Goal: Task Accomplishment & Management: Use online tool/utility

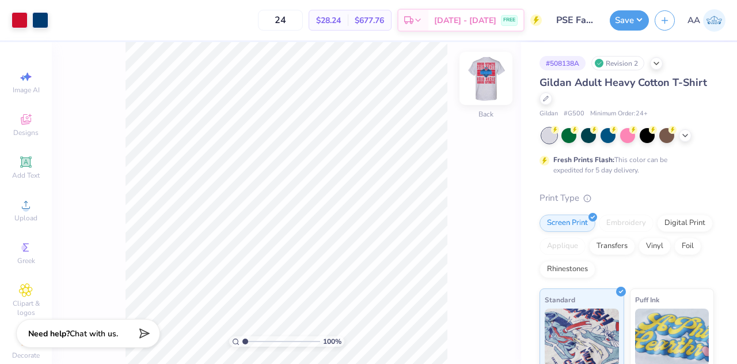
click at [486, 79] on img at bounding box center [486, 78] width 46 height 46
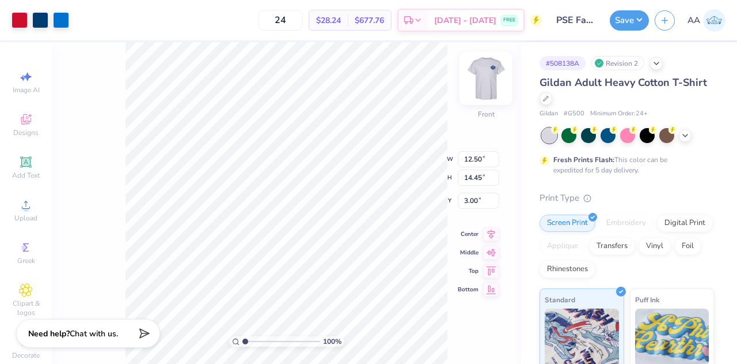
click at [478, 75] on img at bounding box center [486, 78] width 46 height 46
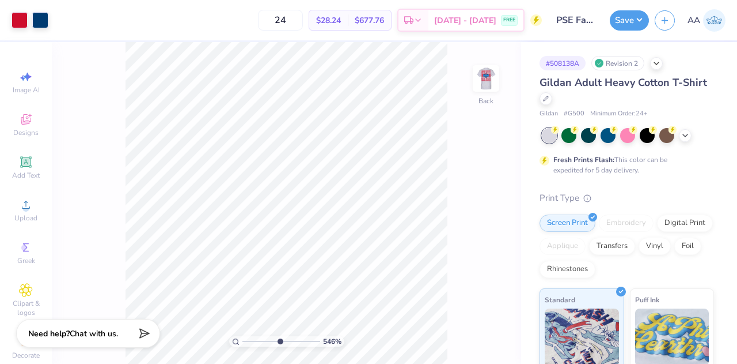
drag, startPoint x: 247, startPoint y: 339, endPoint x: 279, endPoint y: 340, distance: 32.9
type input "5.46"
click at [279, 340] on input "range" at bounding box center [282, 341] width 78 height 10
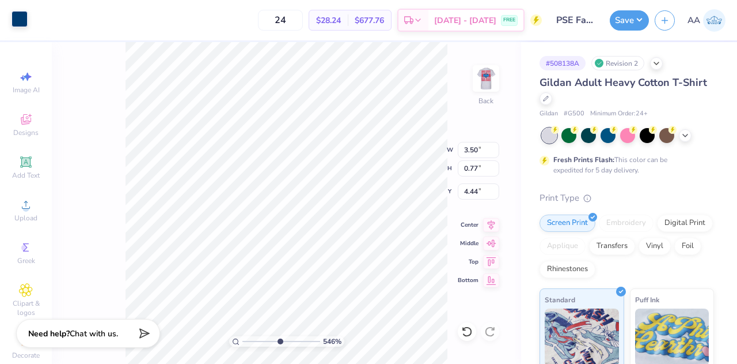
click at [21, 17] on div at bounding box center [20, 19] width 16 height 16
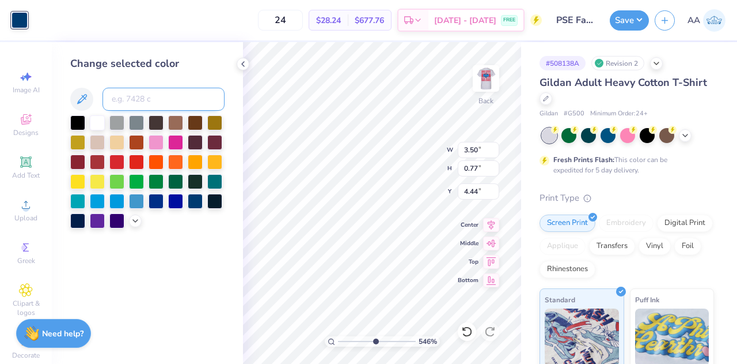
click at [147, 99] on input at bounding box center [164, 99] width 122 height 23
type input "285"
type input "0.07"
type input "4.74"
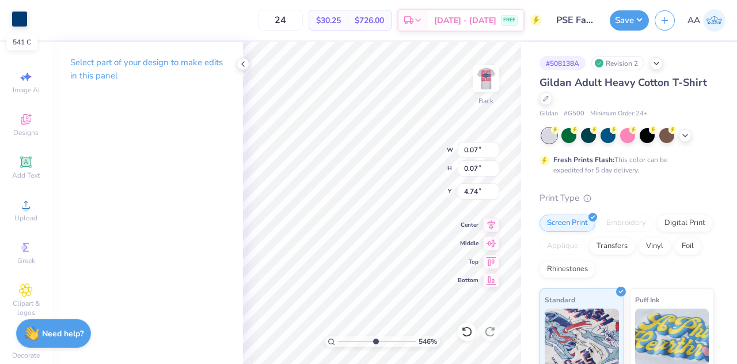
click at [12, 17] on div at bounding box center [20, 19] width 16 height 16
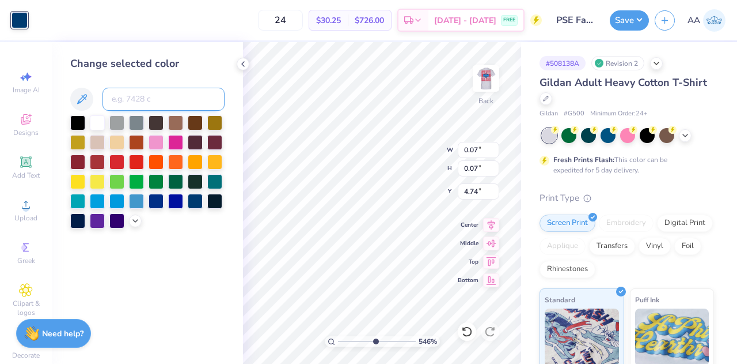
click at [162, 92] on input at bounding box center [164, 99] width 122 height 23
type input "285"
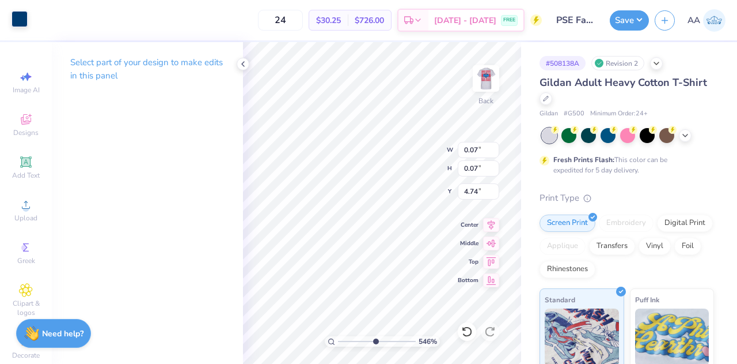
click at [21, 19] on div at bounding box center [20, 19] width 16 height 16
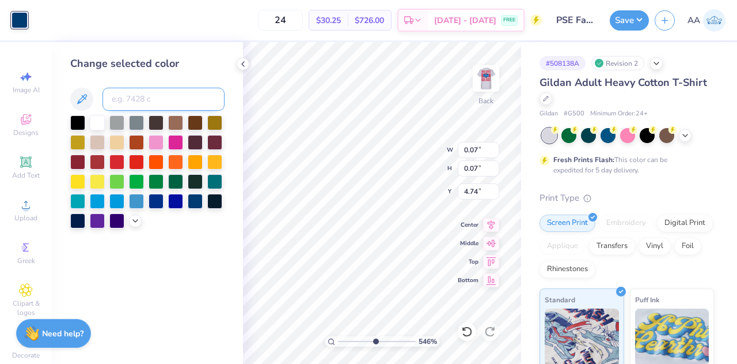
click at [166, 96] on input at bounding box center [164, 99] width 122 height 23
type input "285"
type input "0.04"
type input "0.10"
type input "4.75"
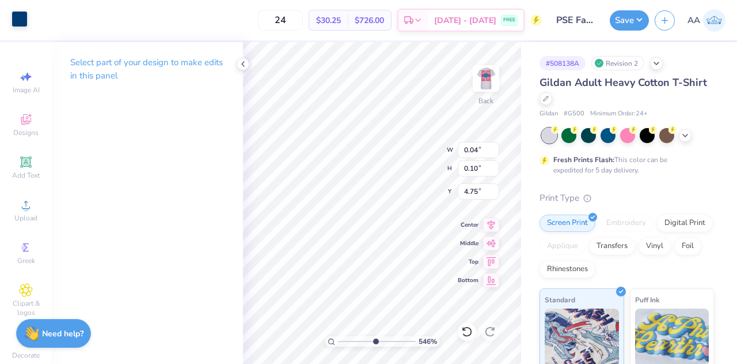
click at [19, 16] on div at bounding box center [20, 19] width 16 height 16
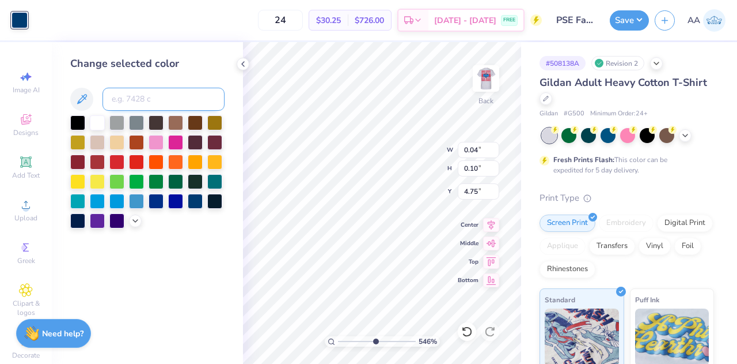
click at [138, 101] on input at bounding box center [164, 99] width 122 height 23
type input "285"
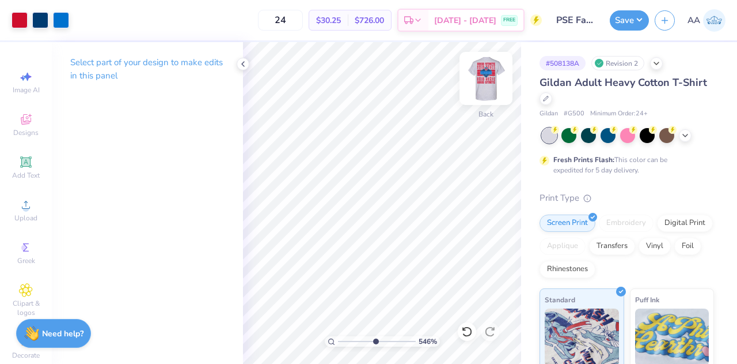
click at [487, 74] on img at bounding box center [486, 78] width 46 height 46
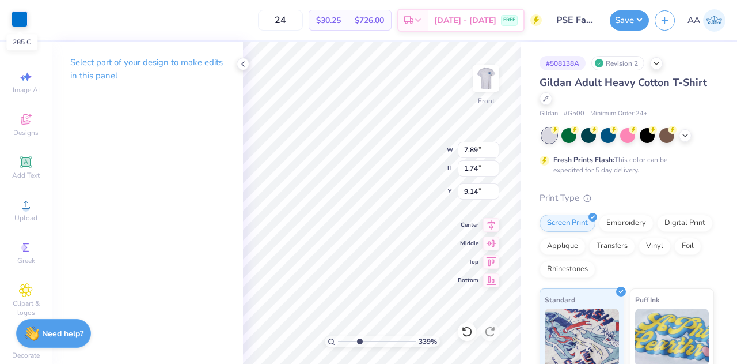
click at [18, 16] on div at bounding box center [20, 19] width 16 height 16
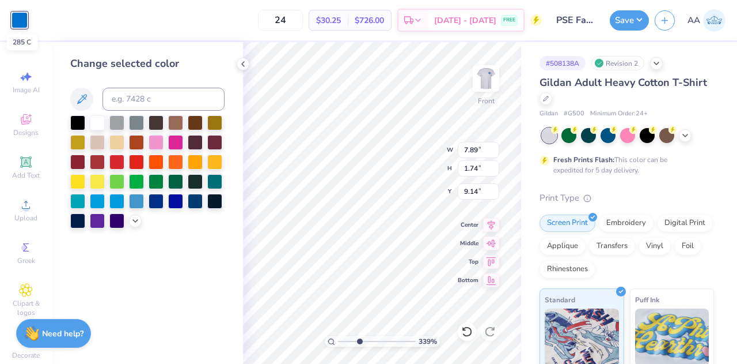
type input "3.38693058326203"
click at [179, 97] on input at bounding box center [164, 99] width 122 height 23
type input "543"
type input "3.38693058326203"
type input "1.51"
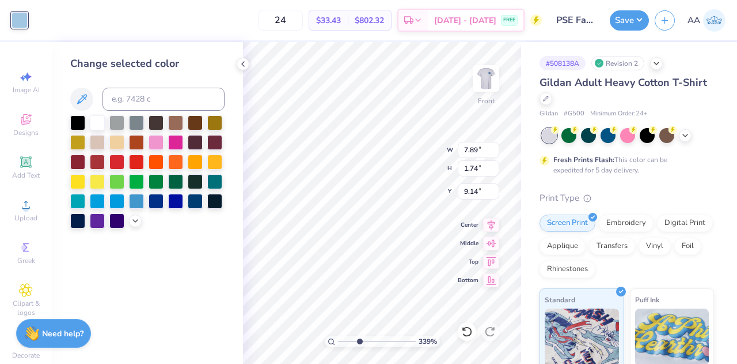
type input "7.45"
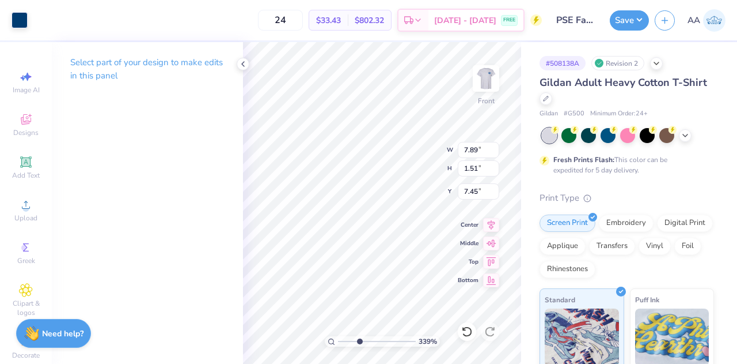
type input "3.38693058326203"
type input "1.74"
type input "9.14"
click at [22, 13] on div at bounding box center [20, 19] width 16 height 16
type input "3.38693058326203"
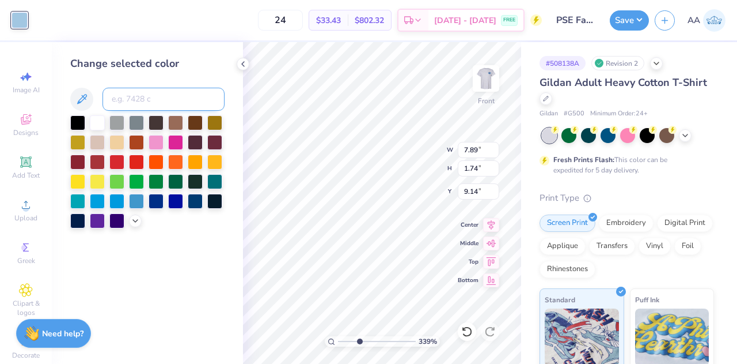
click at [161, 95] on input at bounding box center [164, 99] width 122 height 23
type input "541"
type input "3.38693058326203"
type input "0.14"
type input "0.13"
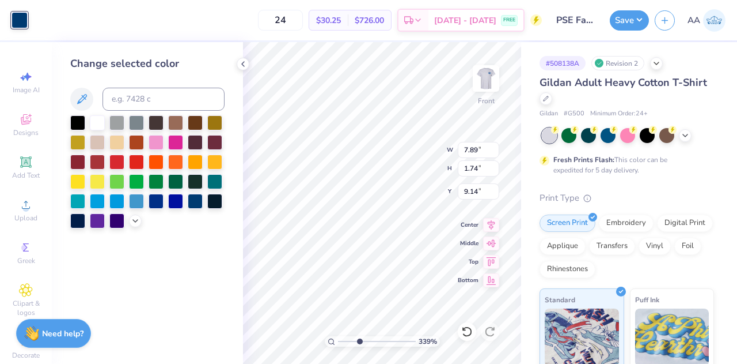
type input "9.83"
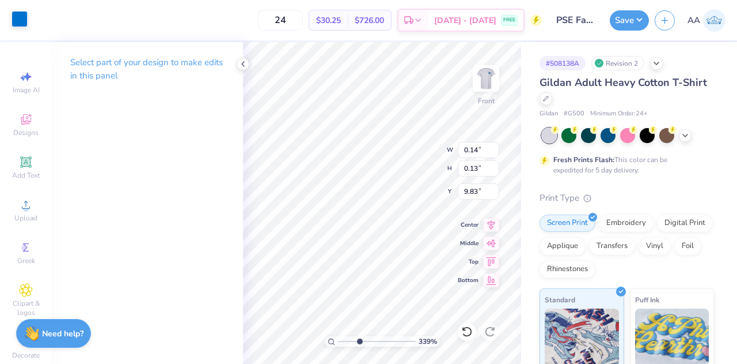
click at [18, 19] on div at bounding box center [20, 19] width 16 height 16
type input "3.38693058326203"
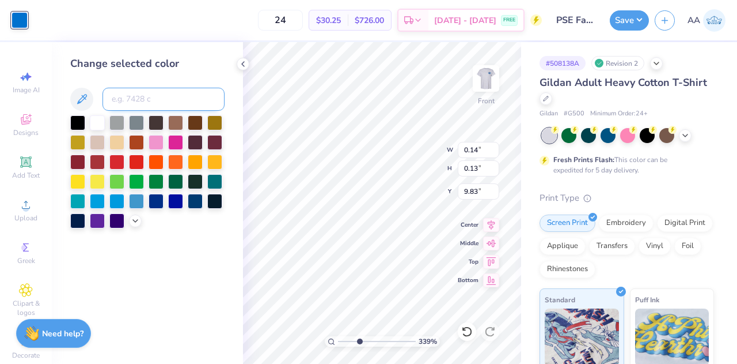
click at [158, 103] on input at bounding box center [164, 99] width 122 height 23
type input "541"
type input "3.38693058326203"
type input "0.07"
type input "0.17"
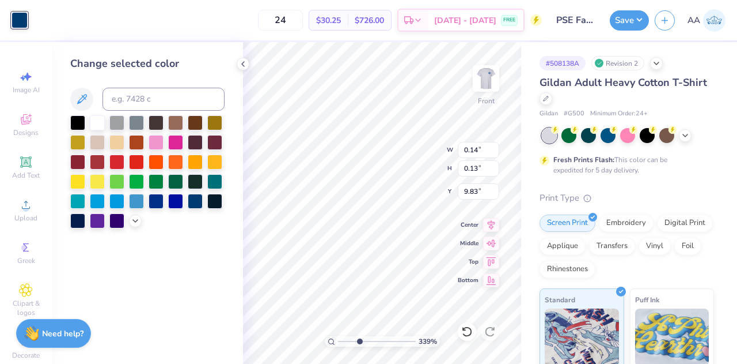
type input "9.85"
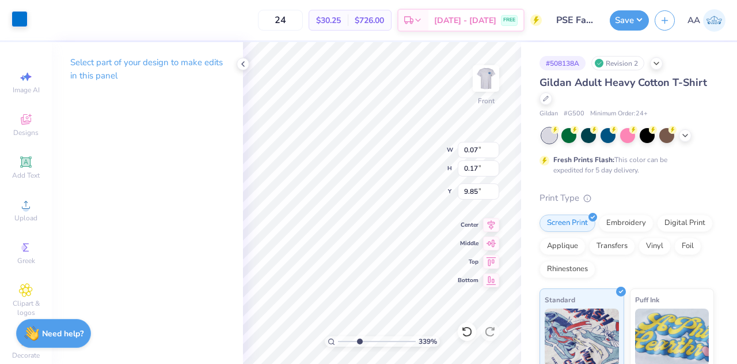
click at [18, 21] on div at bounding box center [20, 19] width 16 height 16
type input "3.38693058326203"
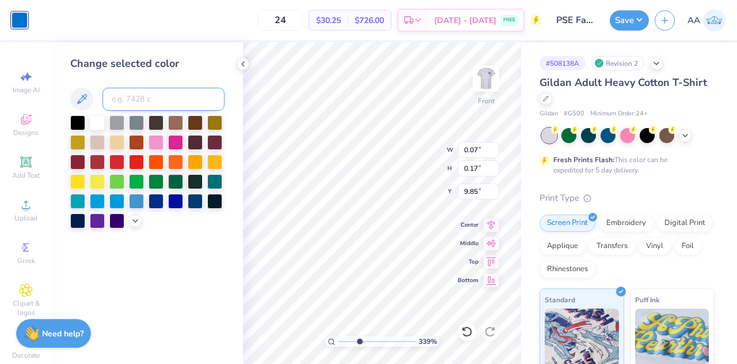
click at [143, 103] on input at bounding box center [164, 99] width 122 height 23
type input "541"
type input "3.38693058326203"
type input "0.14"
type input "0.13"
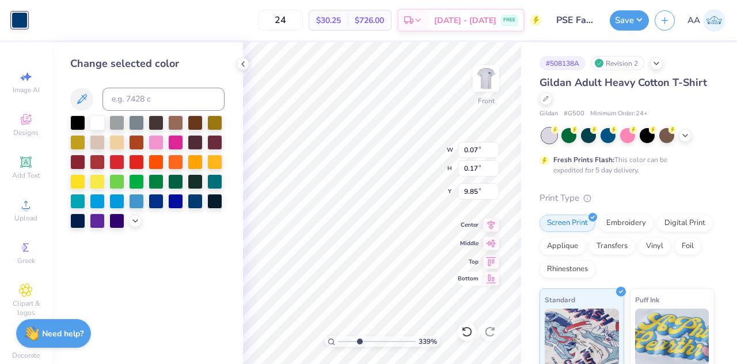
type input "9.83"
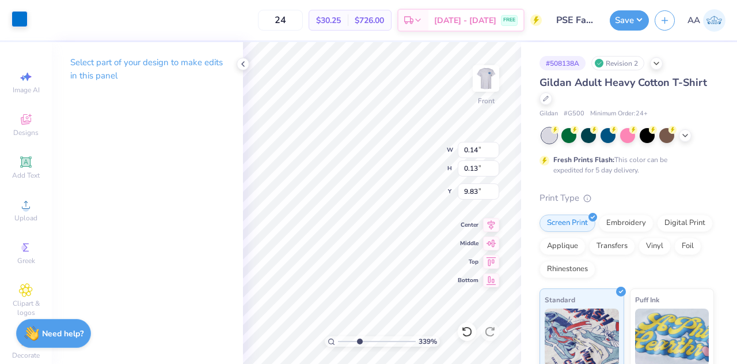
click at [18, 18] on div at bounding box center [20, 19] width 16 height 16
type input "3.38693058326203"
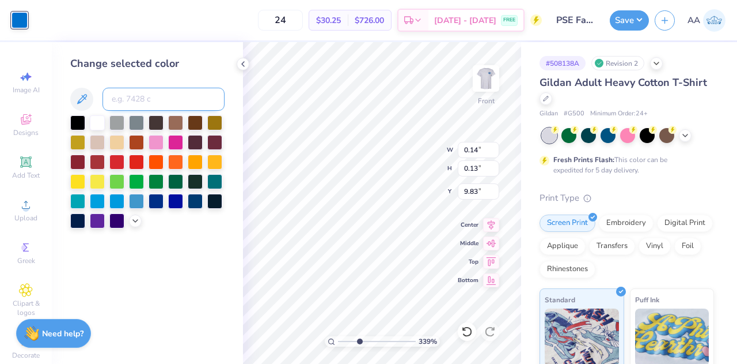
click at [161, 99] on input at bounding box center [164, 99] width 122 height 23
type input "541"
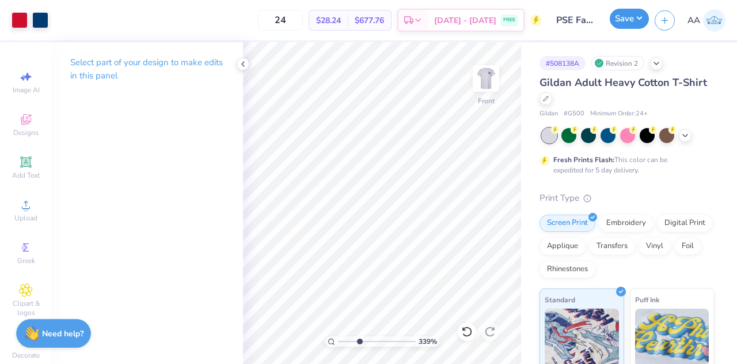
click at [623, 17] on button "Save" at bounding box center [629, 19] width 39 height 20
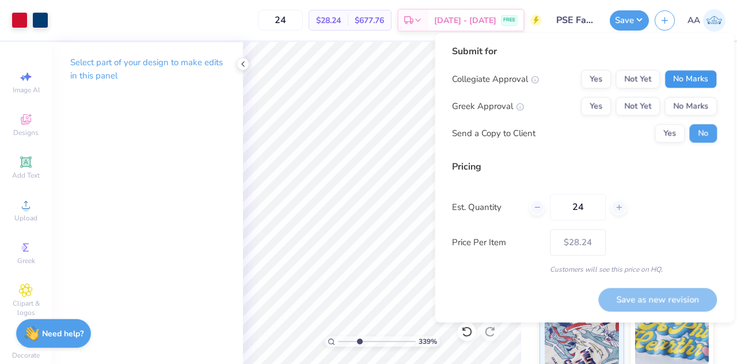
click at [692, 74] on button "No Marks" at bounding box center [691, 79] width 52 height 18
click at [600, 71] on button "Yes" at bounding box center [596, 79] width 30 height 18
click at [603, 109] on button "Yes" at bounding box center [596, 106] width 30 height 18
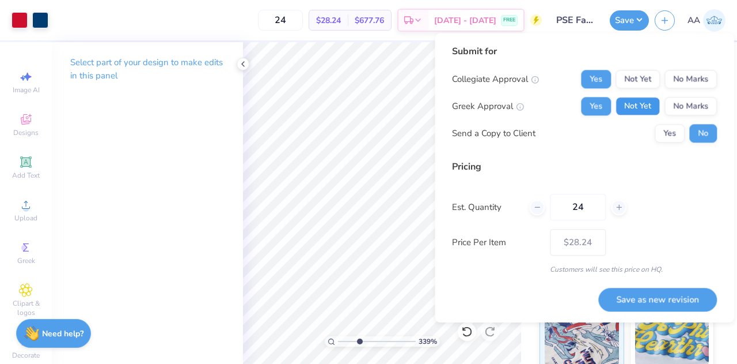
click at [638, 104] on button "Not Yet" at bounding box center [638, 106] width 44 height 18
click at [634, 79] on button "Not Yet" at bounding box center [638, 79] width 44 height 18
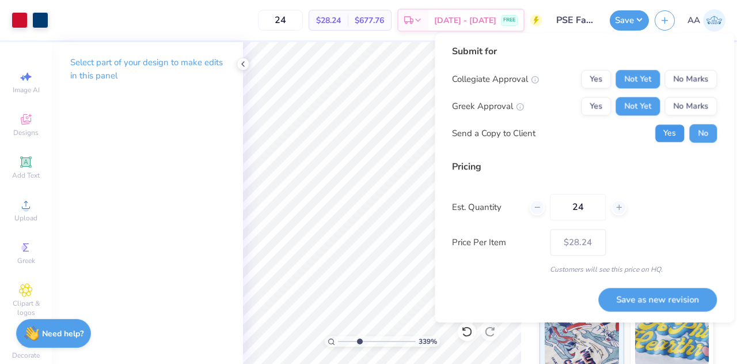
click at [677, 132] on button "Yes" at bounding box center [670, 133] width 30 height 18
type input "3.38693058326203"
drag, startPoint x: 585, startPoint y: 207, endPoint x: 525, endPoint y: 207, distance: 59.9
click at [525, 207] on div "Est. Quantity 24" at bounding box center [584, 207] width 265 height 26
type input "60"
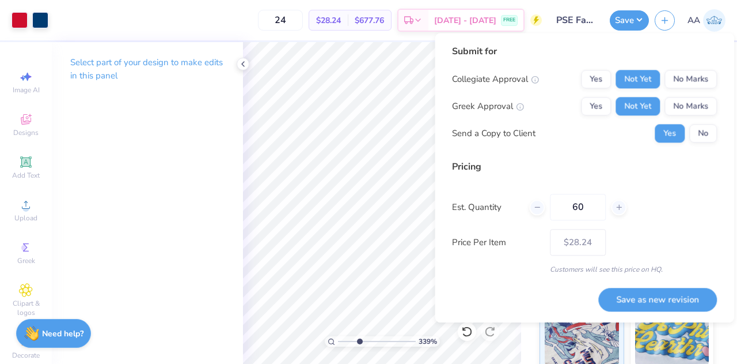
type input "60"
click at [666, 294] on button "Save as new revision" at bounding box center [658, 299] width 119 height 24
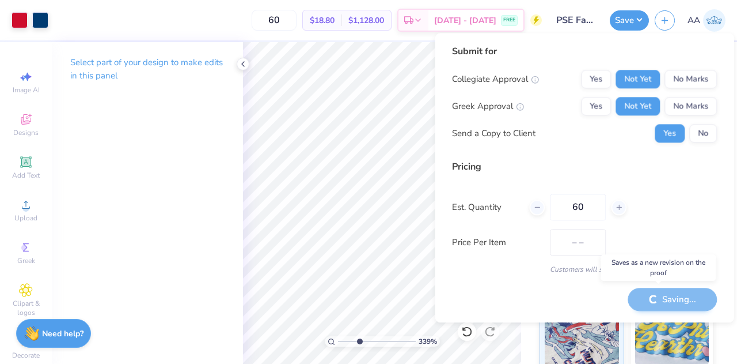
type input "$18.80"
type input "3.38693058326203"
type input "– –"
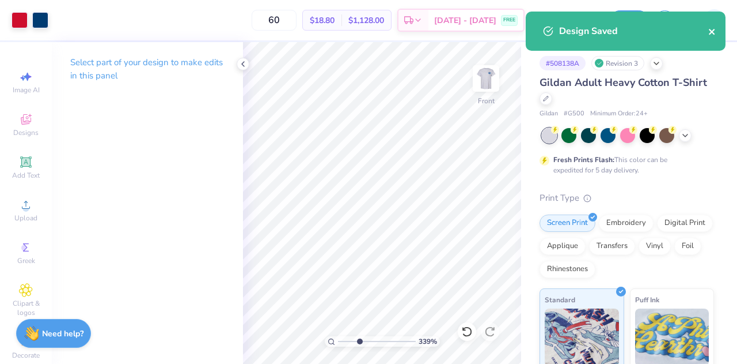
click at [711, 29] on icon "close" at bounding box center [713, 31] width 8 height 9
